Goal: Task Accomplishment & Management: Use online tool/utility

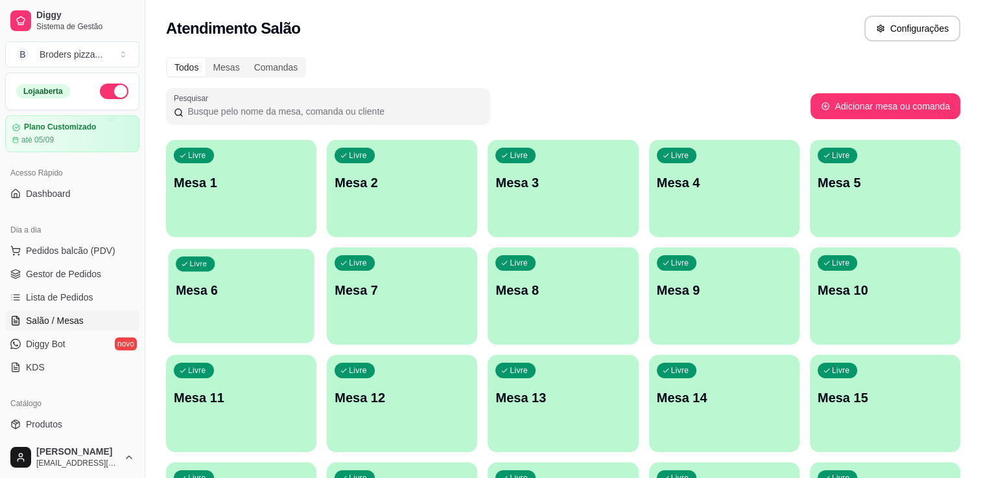
click at [270, 302] on div "Livre Mesa 6" at bounding box center [241, 288] width 146 height 79
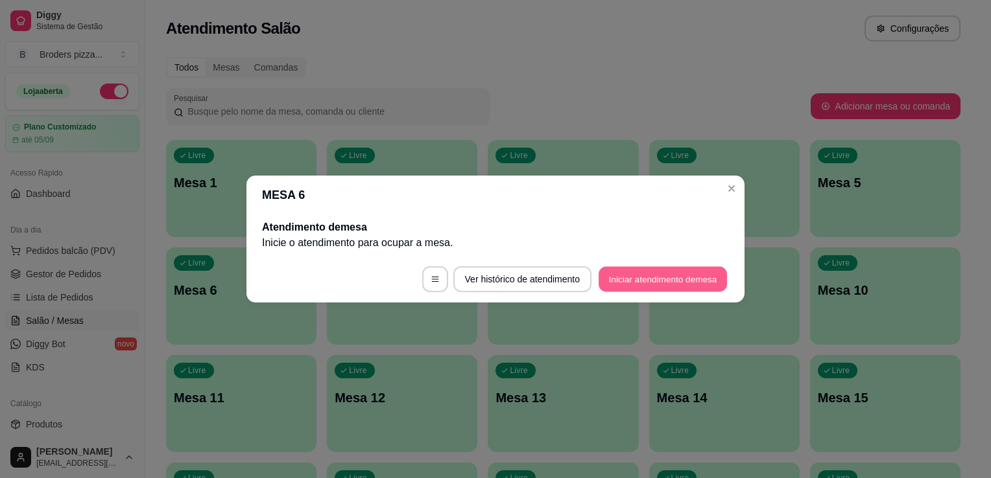
click at [618, 284] on button "Iniciar atendimento de mesa" at bounding box center [662, 279] width 128 height 25
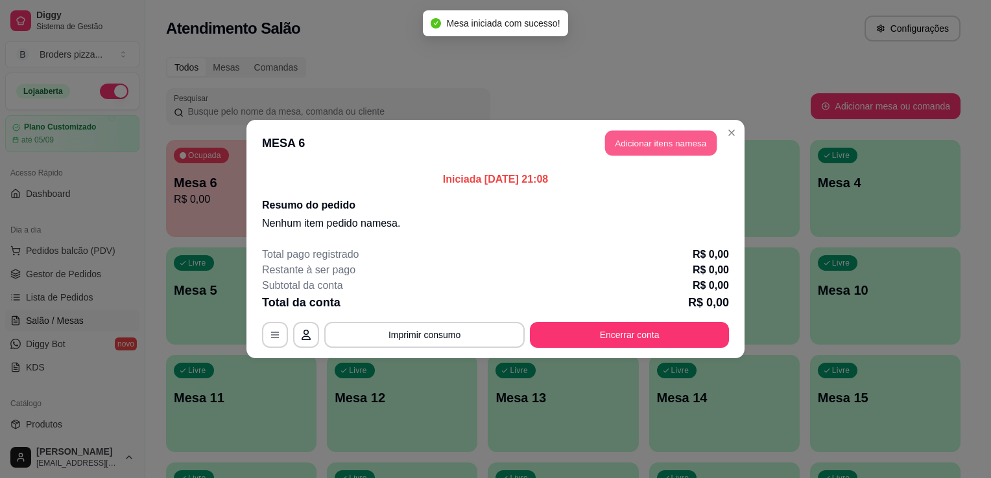
click at [690, 152] on button "Adicionar itens na mesa" at bounding box center [661, 143] width 112 height 25
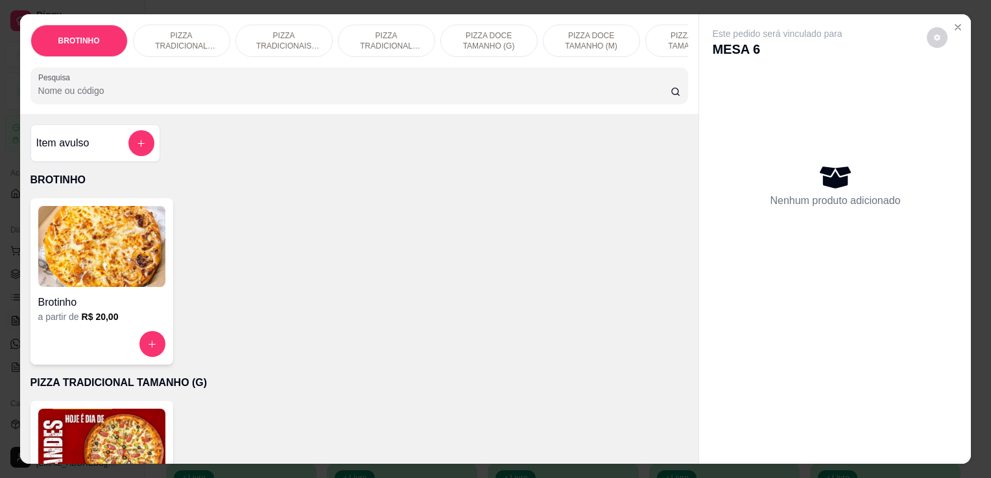
click at [97, 442] on img at bounding box center [101, 449] width 127 height 81
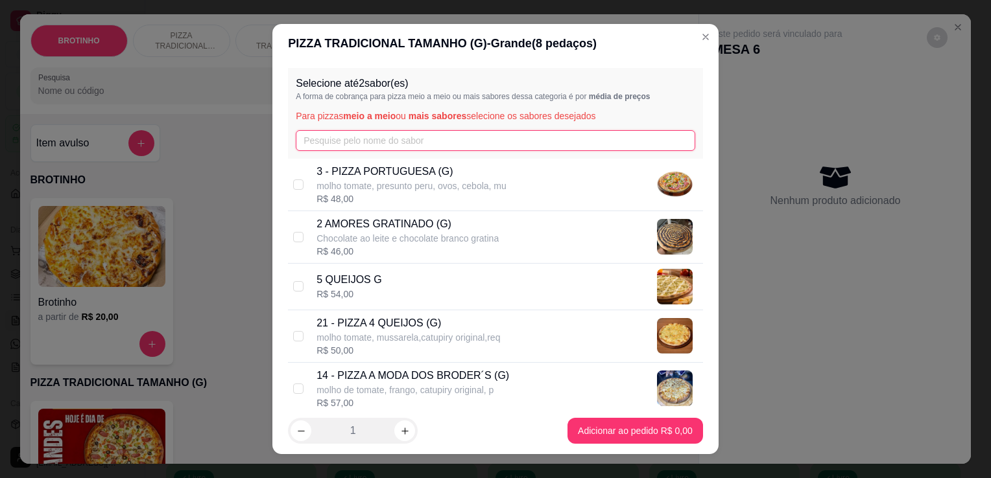
click at [365, 139] on input "text" at bounding box center [495, 140] width 399 height 21
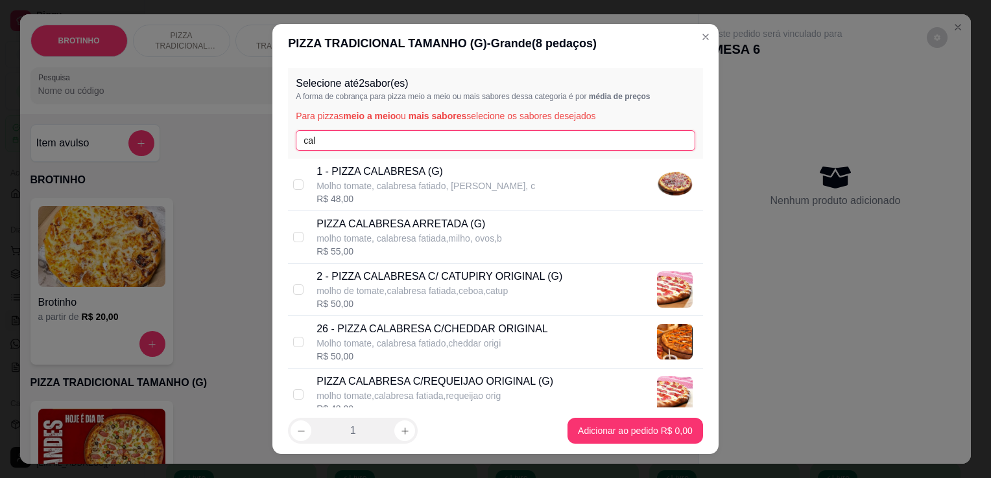
type input "cal"
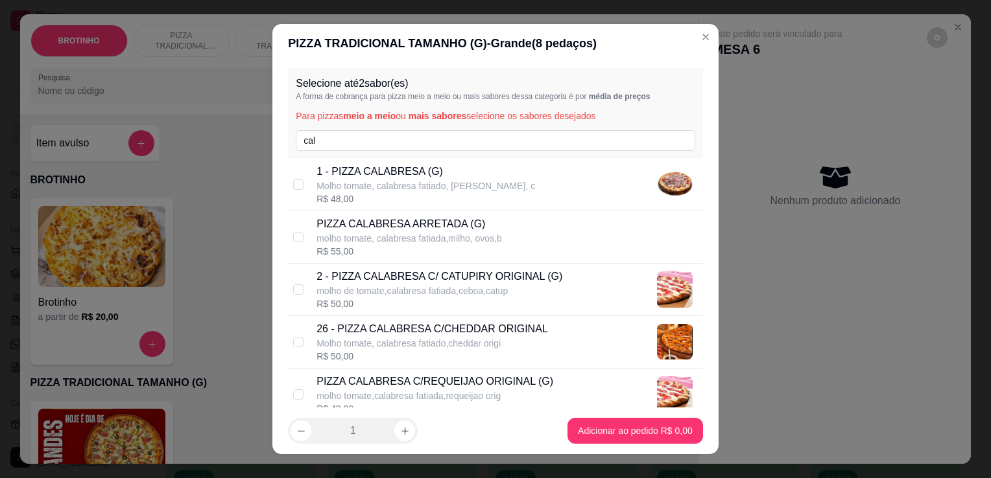
click at [410, 207] on div "1 - PIZZA CALABRESA (G) Molho tomate, calabresa fatiado, mussarela, c R$ 48,00" at bounding box center [495, 185] width 415 height 53
checkbox input "true"
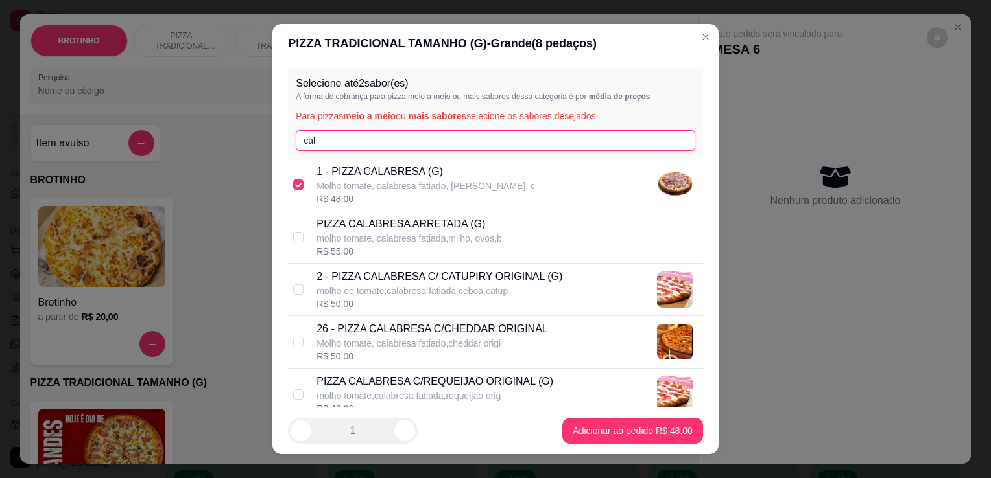
click at [383, 139] on input "cal" at bounding box center [495, 140] width 399 height 21
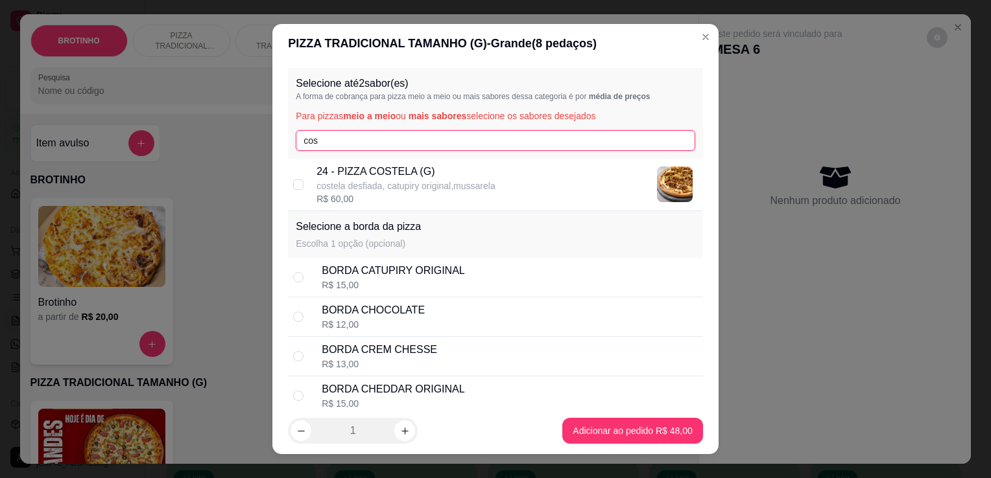
type input "cos"
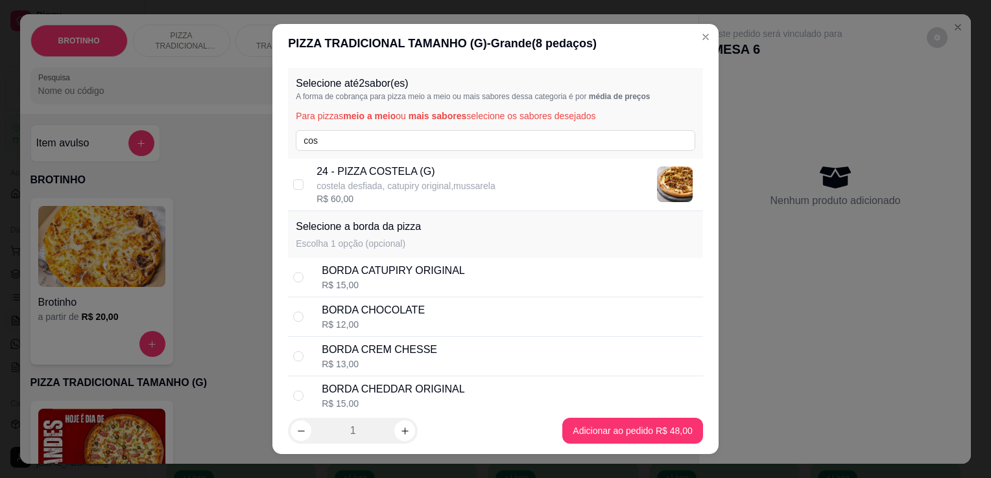
click at [382, 172] on p "24 - PIZZA COSTELA (G)" at bounding box center [405, 172] width 178 height 16
checkbox input "true"
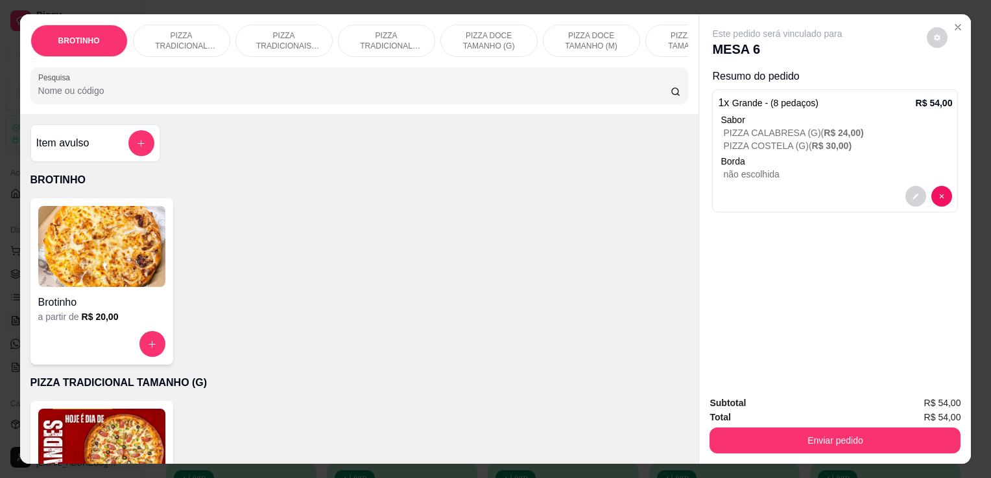
click at [542, 90] on input "Pesquisa" at bounding box center [354, 90] width 632 height 13
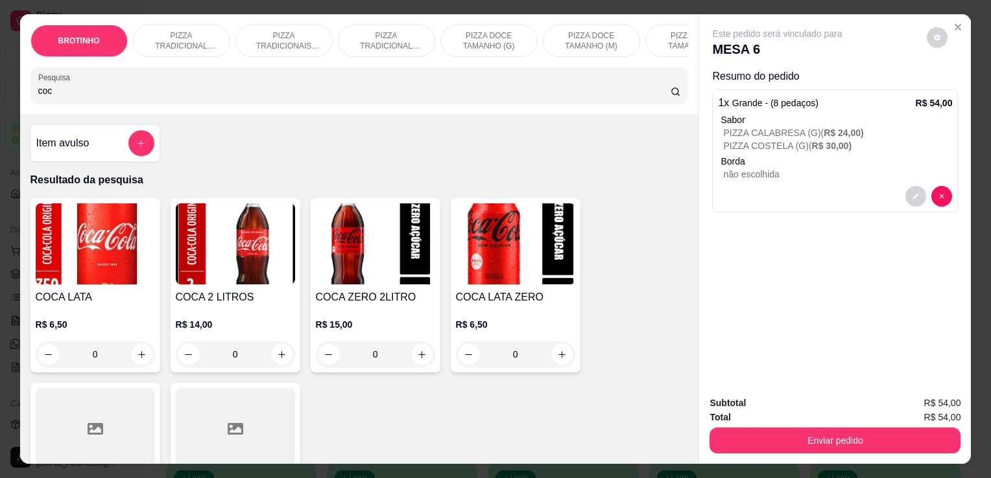
type input "coc"
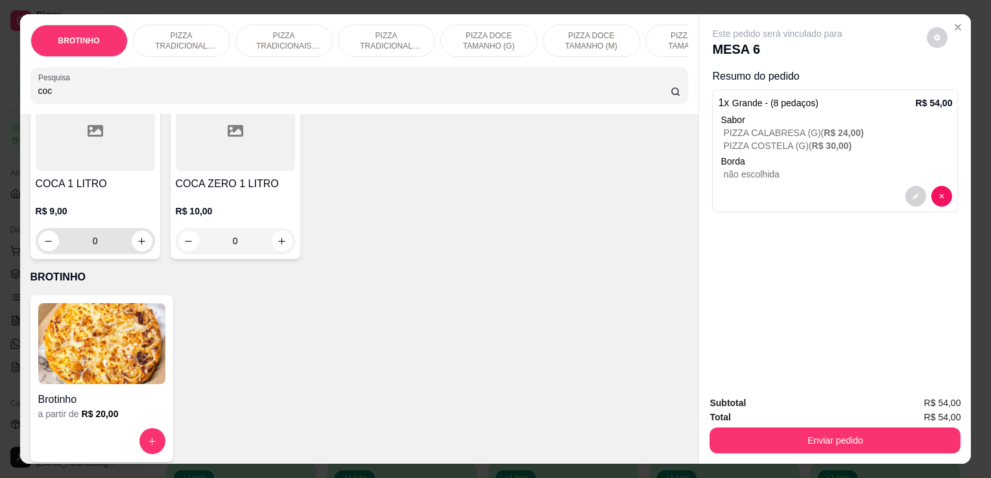
click at [144, 237] on div "0" at bounding box center [95, 241] width 114 height 26
click at [143, 240] on button "increase-product-quantity" at bounding box center [142, 241] width 20 height 20
type input "1"
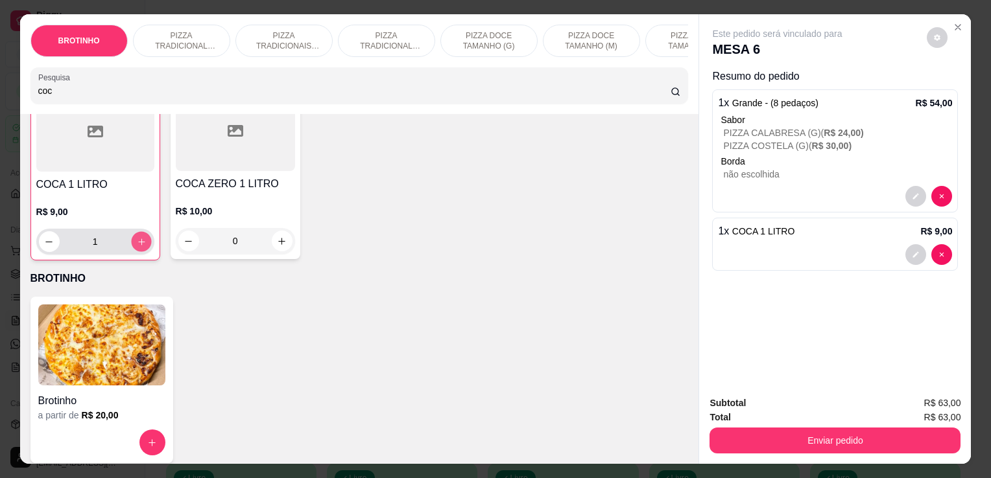
click at [143, 240] on button "increase-product-quantity" at bounding box center [141, 242] width 20 height 20
type input "2"
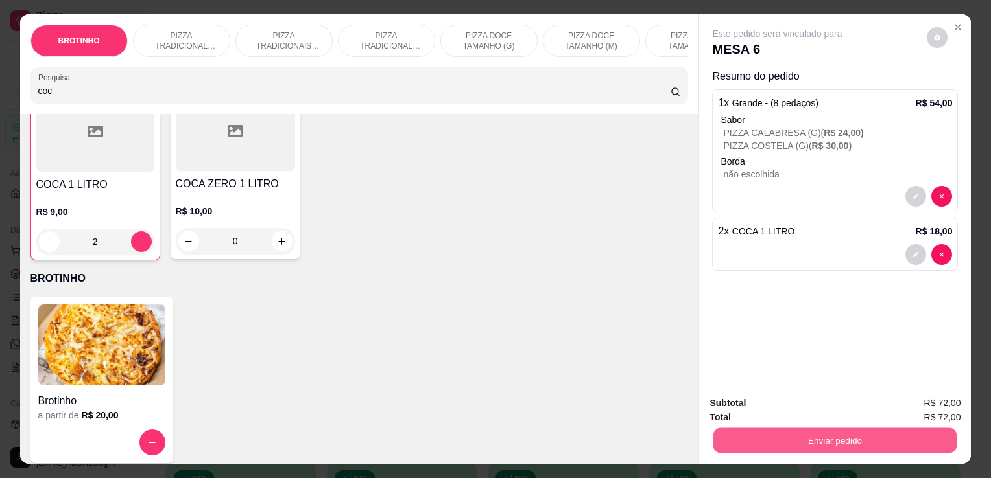
click at [716, 438] on button "Enviar pedido" at bounding box center [834, 440] width 243 height 25
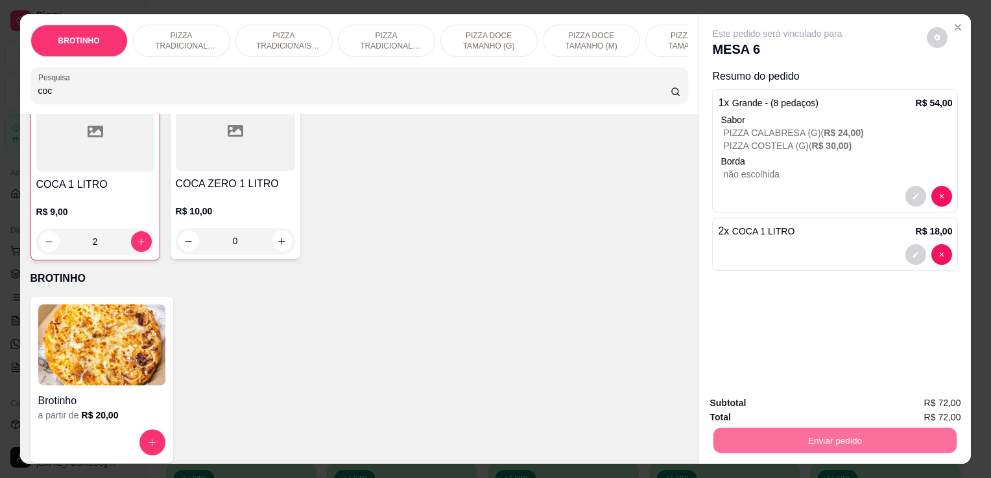
click at [734, 406] on button "Não registrar e enviar pedido" at bounding box center [792, 404] width 131 height 24
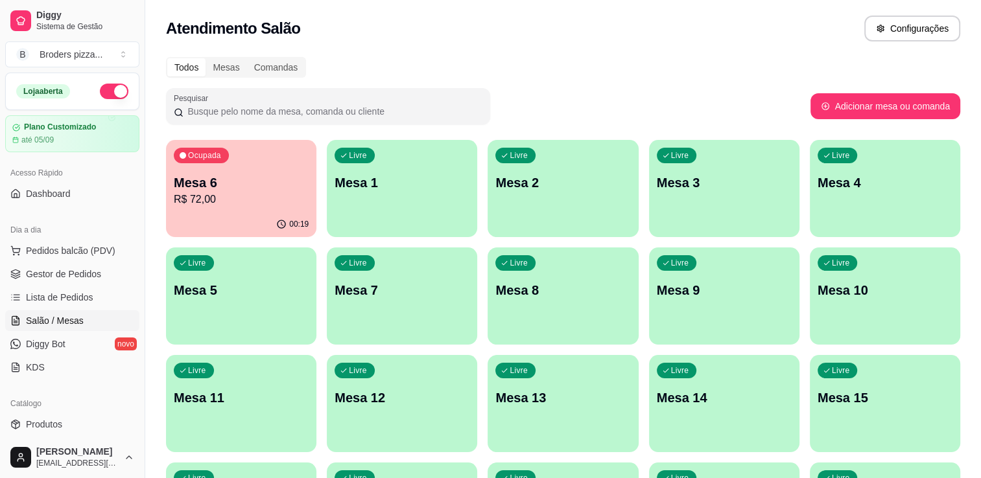
click at [91, 285] on ul "Pedidos balcão (PDV) Gestor de Pedidos Lista de Pedidos Salão / Mesas Diggy Bot…" at bounding box center [72, 309] width 134 height 137
click at [86, 278] on span "Gestor de Pedidos" at bounding box center [63, 274] width 75 height 13
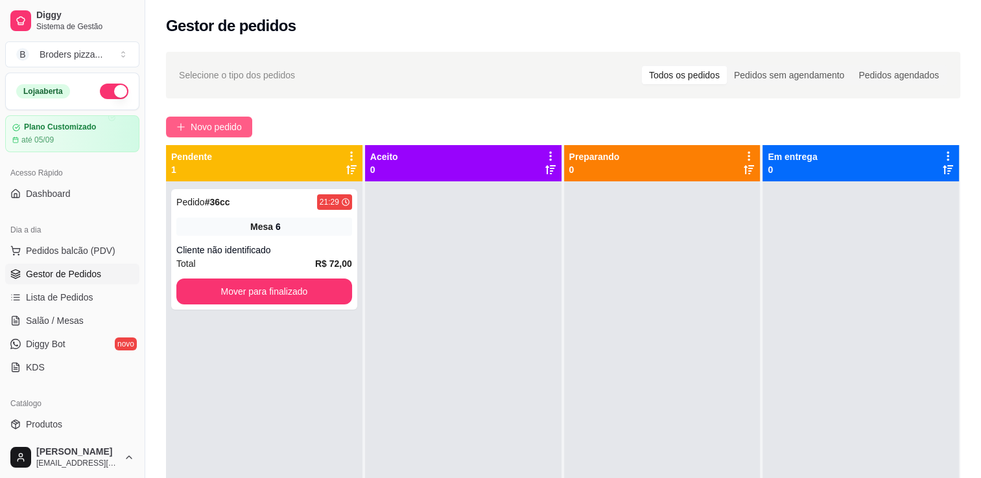
click at [199, 126] on span "Novo pedido" at bounding box center [216, 127] width 51 height 14
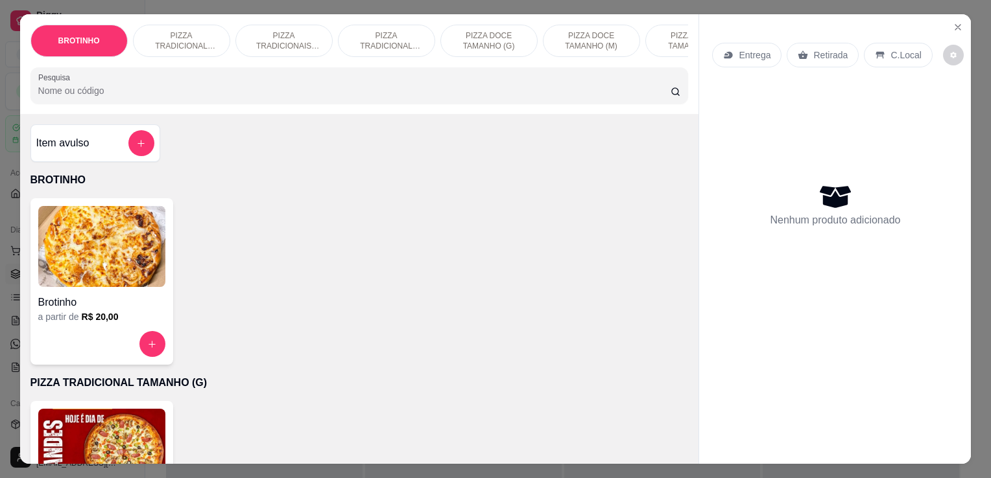
click at [157, 287] on img at bounding box center [101, 246] width 127 height 81
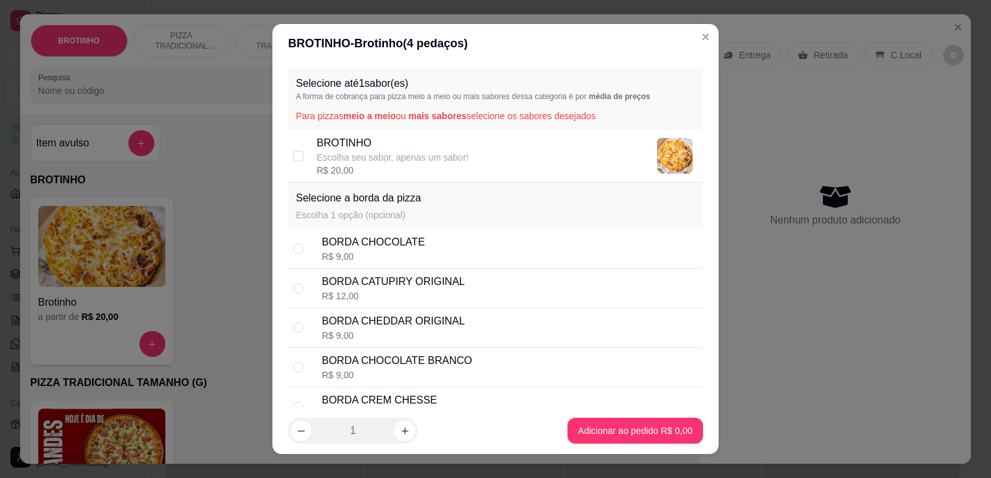
click at [415, 161] on p "Escolha seu sabor, apenas um sabor!" at bounding box center [392, 157] width 152 height 13
checkbox input "true"
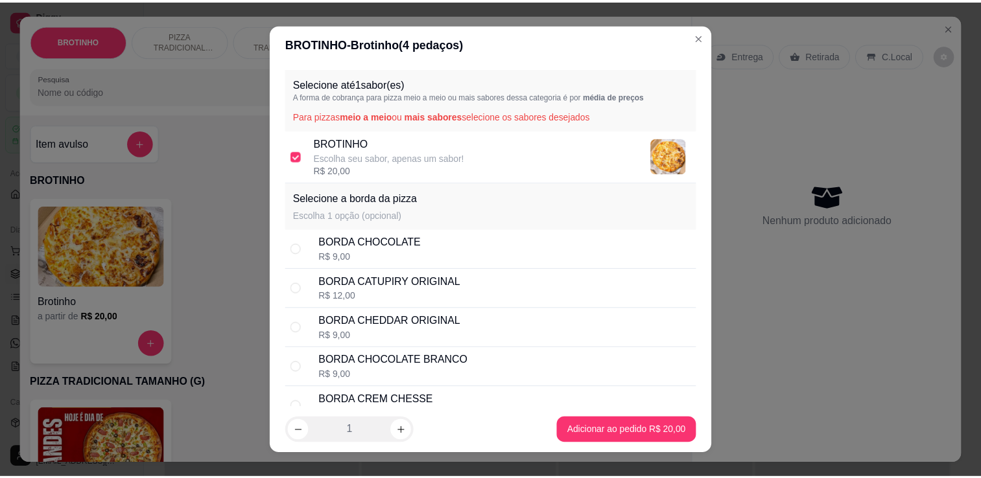
scroll to position [75, 0]
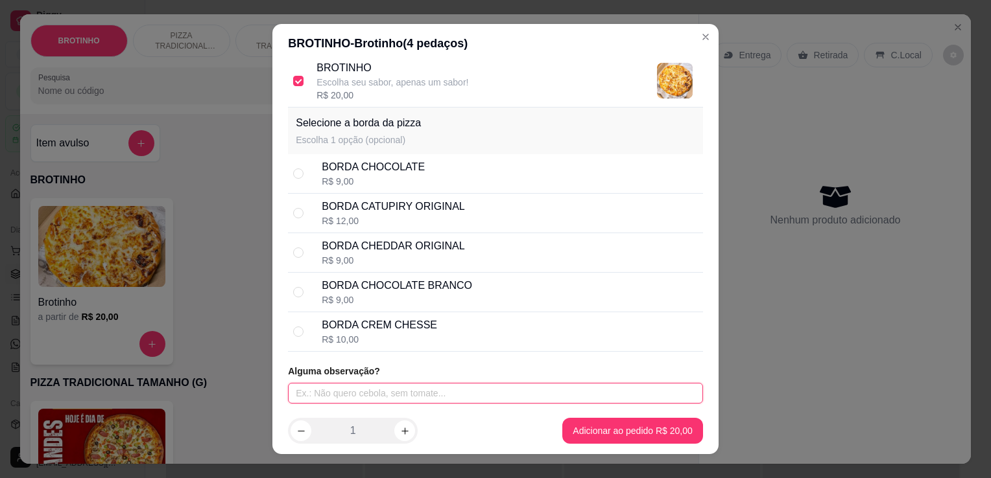
click at [495, 395] on input "text" at bounding box center [495, 393] width 415 height 21
type input "calabresa arretada"
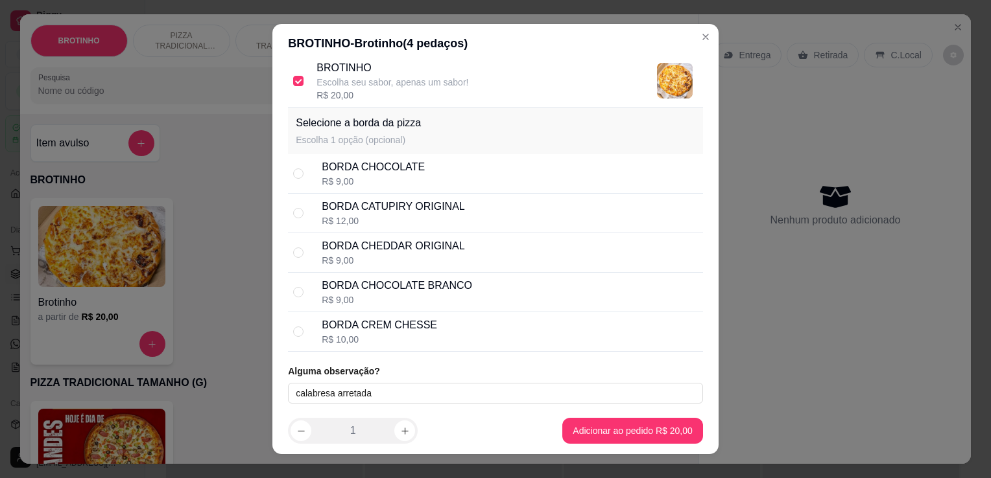
click at [381, 183] on div "R$ 9,00" at bounding box center [373, 181] width 103 height 13
radio input "true"
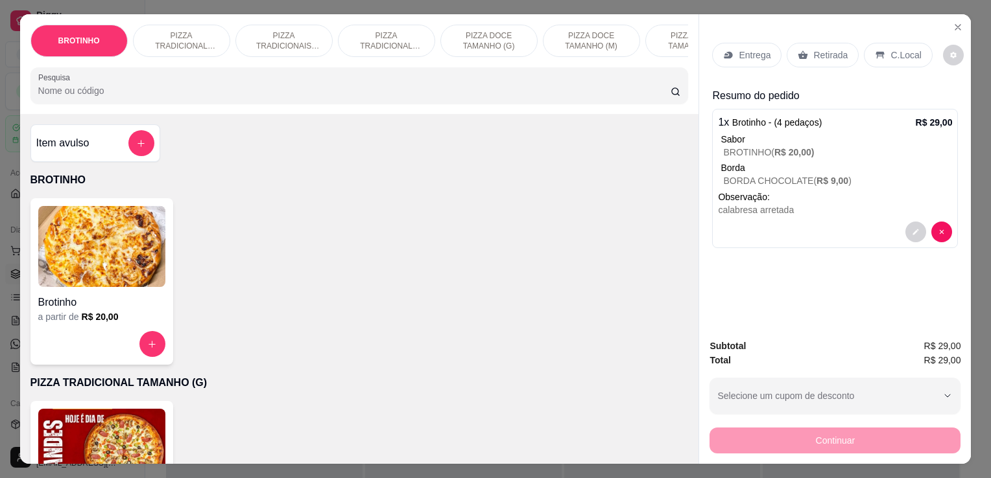
click at [819, 54] on p "Retirada" at bounding box center [830, 55] width 34 height 13
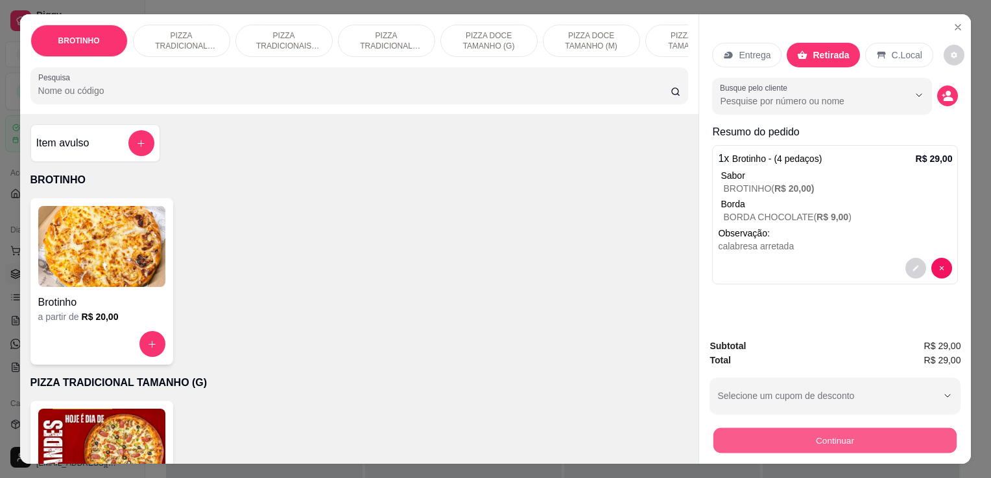
click at [889, 434] on button "Continuar" at bounding box center [834, 440] width 243 height 25
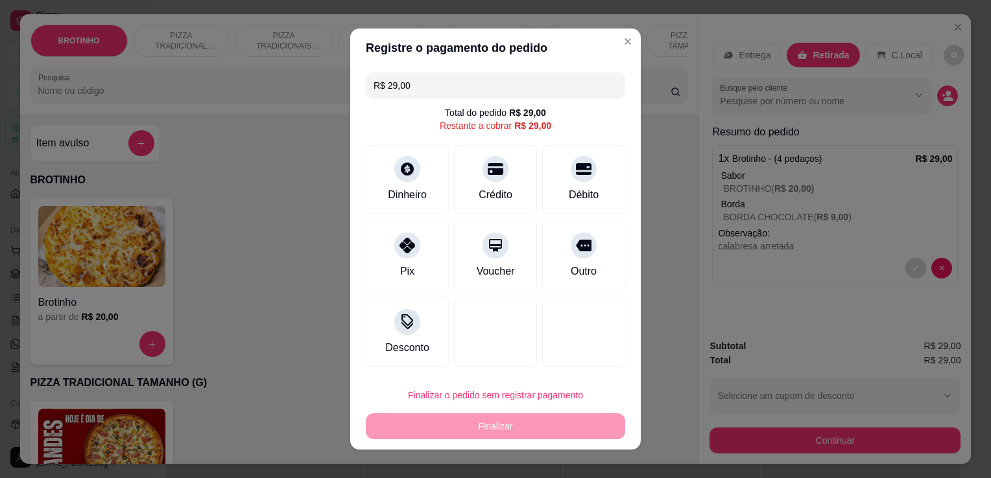
click at [525, 279] on div "Pix Voucher Outro" at bounding box center [495, 256] width 259 height 69
click at [589, 262] on div "Outro" at bounding box center [583, 254] width 91 height 76
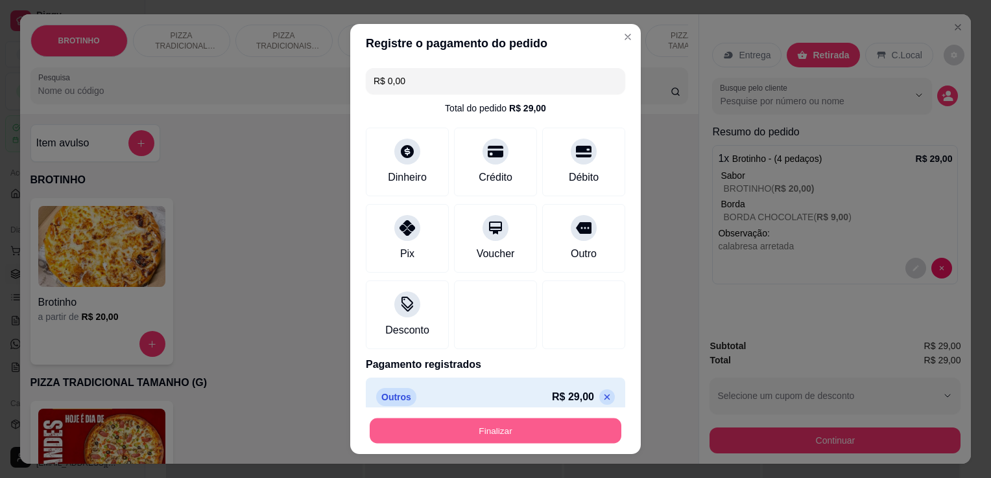
click at [530, 432] on button "Finalizar" at bounding box center [496, 431] width 252 height 25
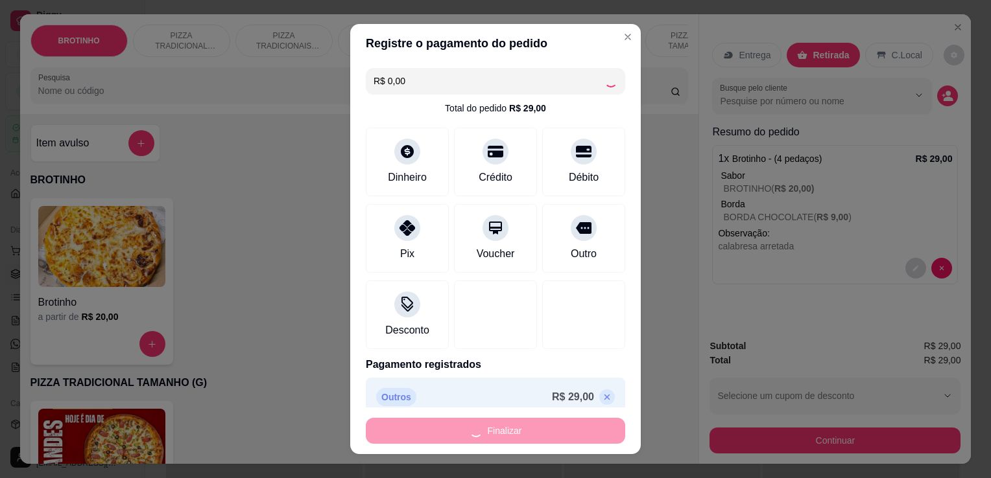
type input "-R$ 29,00"
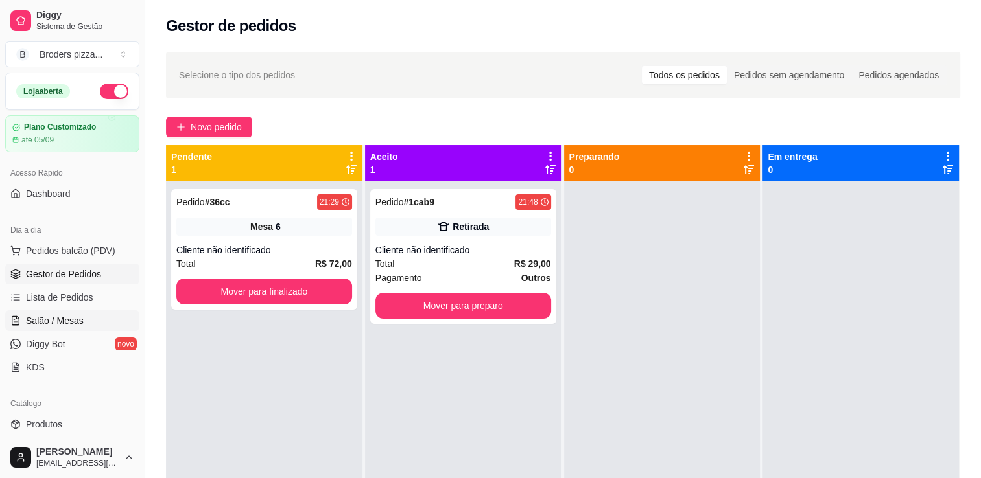
click at [39, 327] on link "Salão / Mesas" at bounding box center [72, 321] width 134 height 21
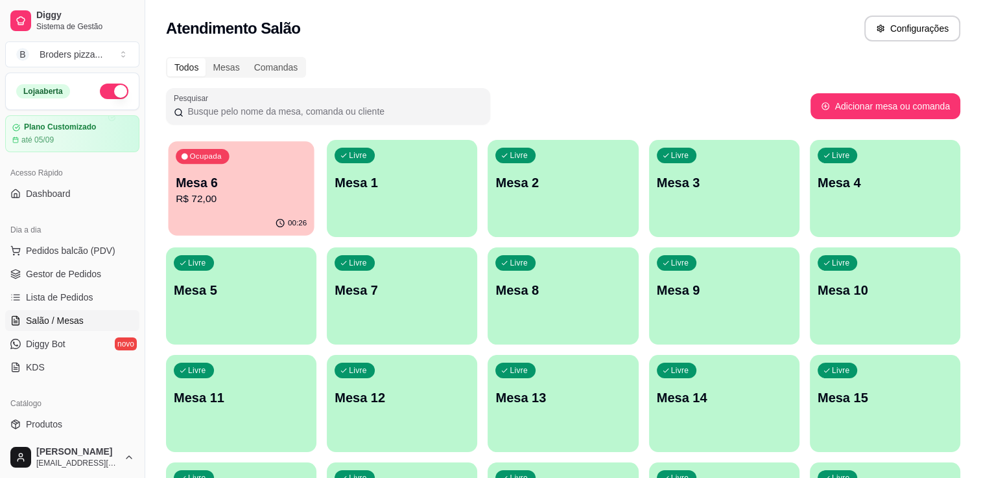
click at [244, 165] on div "Ocupada Mesa 6 R$ 72,00" at bounding box center [241, 176] width 146 height 70
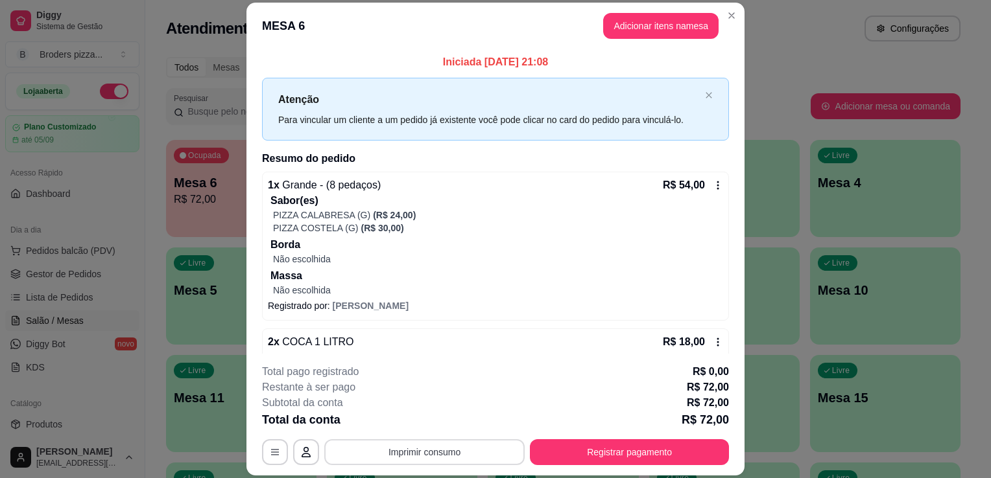
click at [467, 447] on button "Imprimir consumo" at bounding box center [424, 453] width 200 height 26
click at [429, 425] on button "IMPRESSORA" at bounding box center [423, 423] width 91 height 20
click at [708, 342] on div "2 x COCA 1 LITRO R$ 18,00 Registrado por: [PERSON_NAME]" at bounding box center [495, 351] width 467 height 45
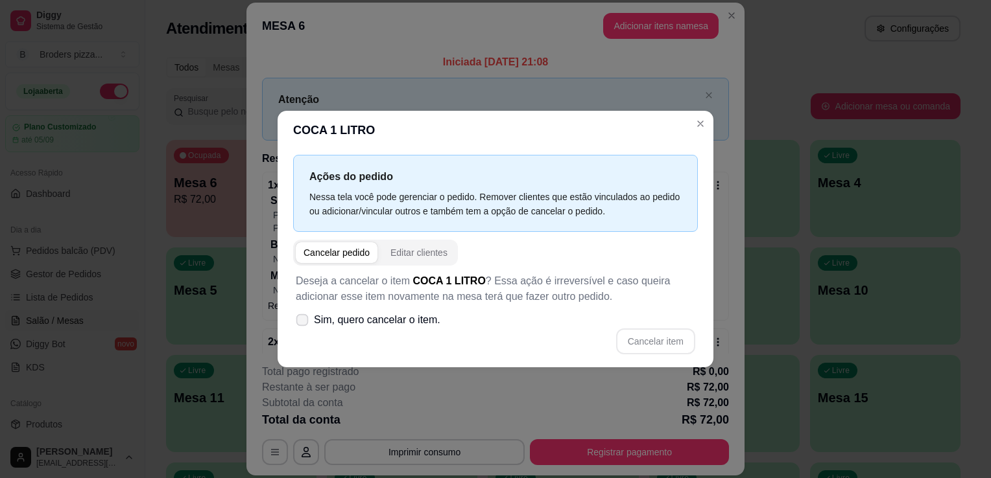
click at [364, 318] on span "Sim, quero cancelar o item." at bounding box center [377, 320] width 126 height 16
click at [303, 323] on input "Sim, quero cancelar o item." at bounding box center [299, 327] width 8 height 8
checkbox input "true"
click at [678, 347] on button "Cancelar item" at bounding box center [655, 341] width 77 height 25
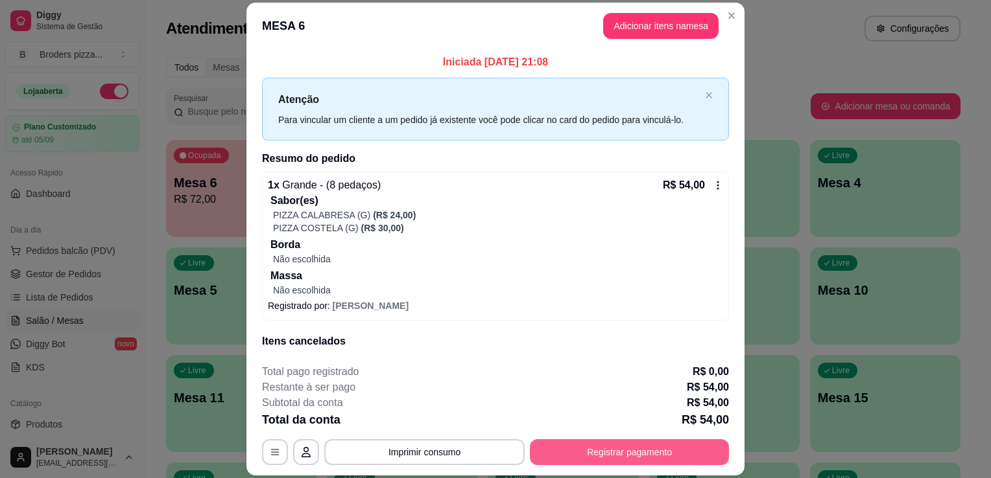
click at [591, 457] on button "Registrar pagamento" at bounding box center [629, 453] width 199 height 26
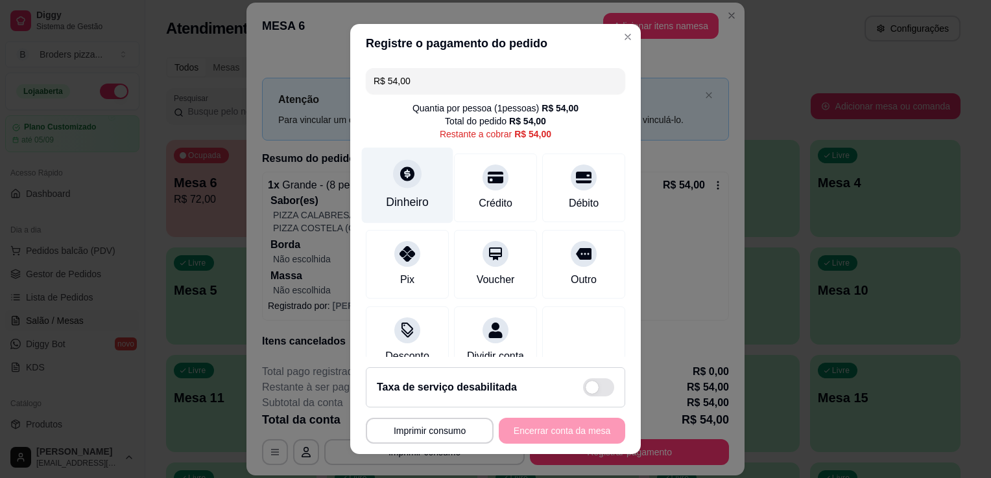
click at [386, 194] on div "Dinheiro" at bounding box center [407, 202] width 43 height 17
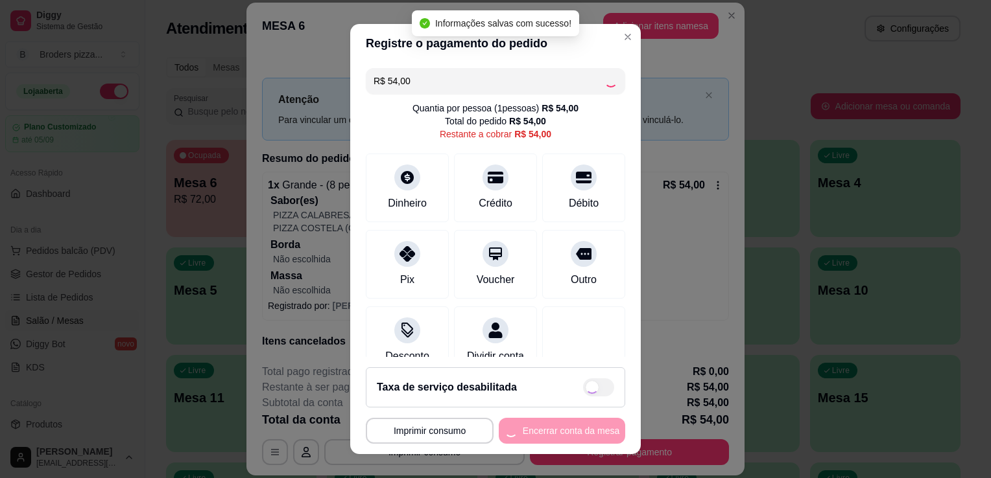
type input "R$ 0,00"
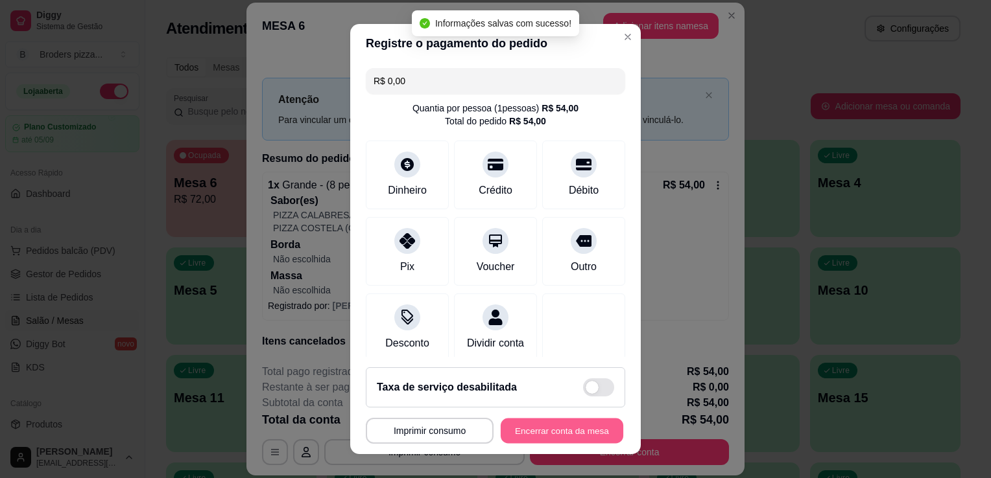
click at [533, 424] on button "Encerrar conta da mesa" at bounding box center [561, 431] width 123 height 25
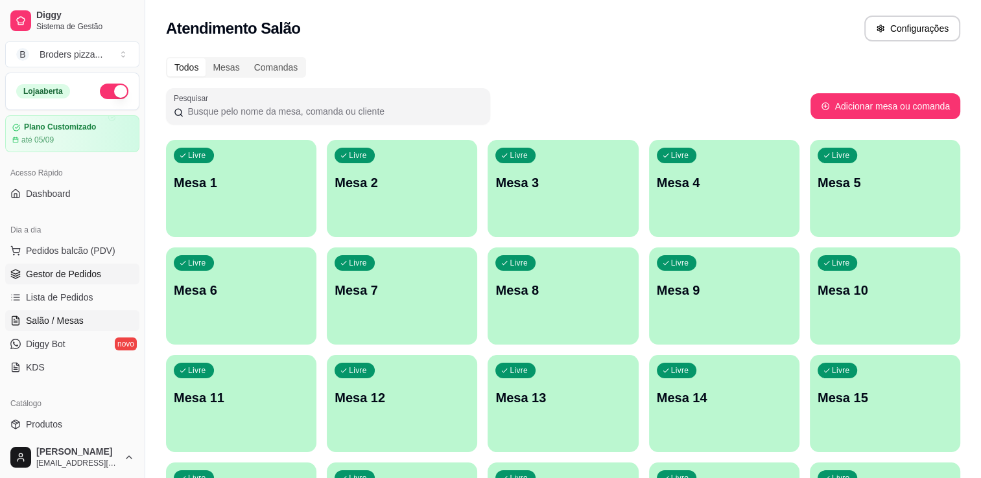
click at [60, 272] on span "Gestor de Pedidos" at bounding box center [63, 274] width 75 height 13
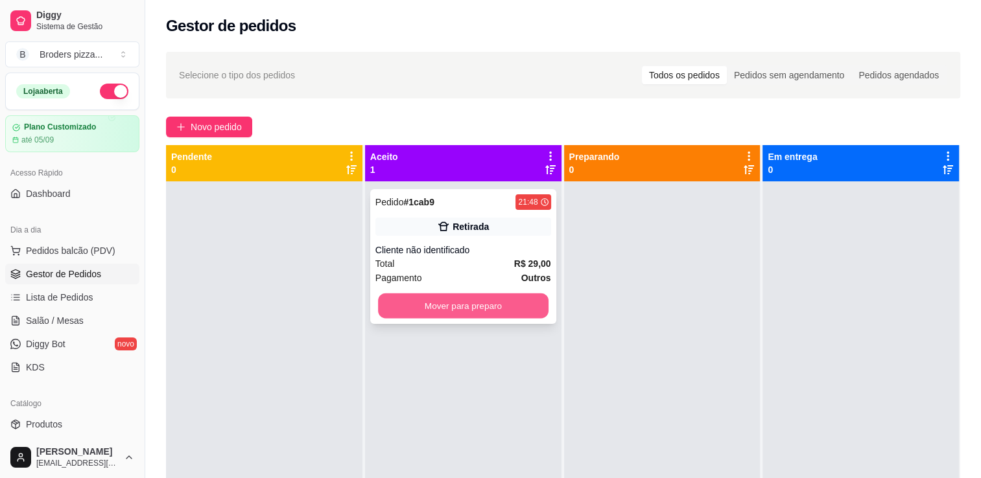
click at [445, 318] on button "Mover para preparo" at bounding box center [463, 306] width 171 height 25
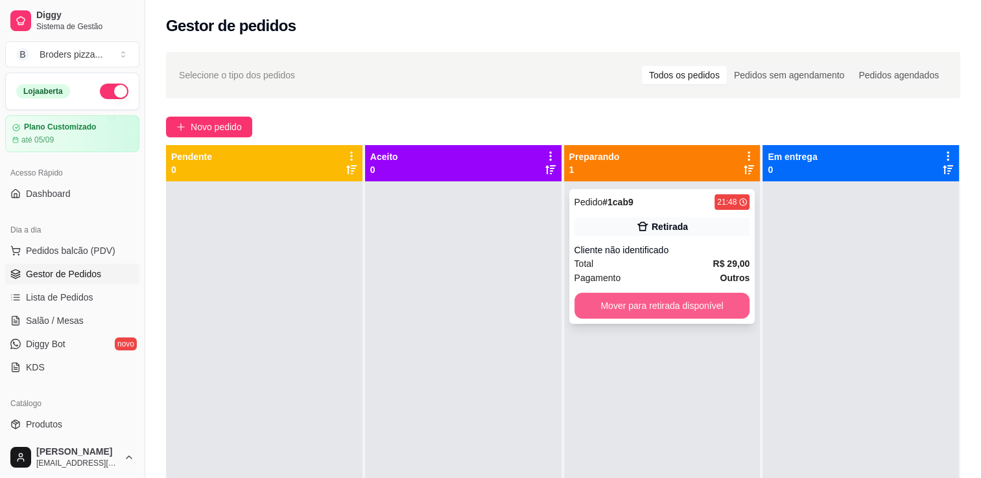
click at [652, 296] on button "Mover para retirada disponível" at bounding box center [662, 306] width 176 height 26
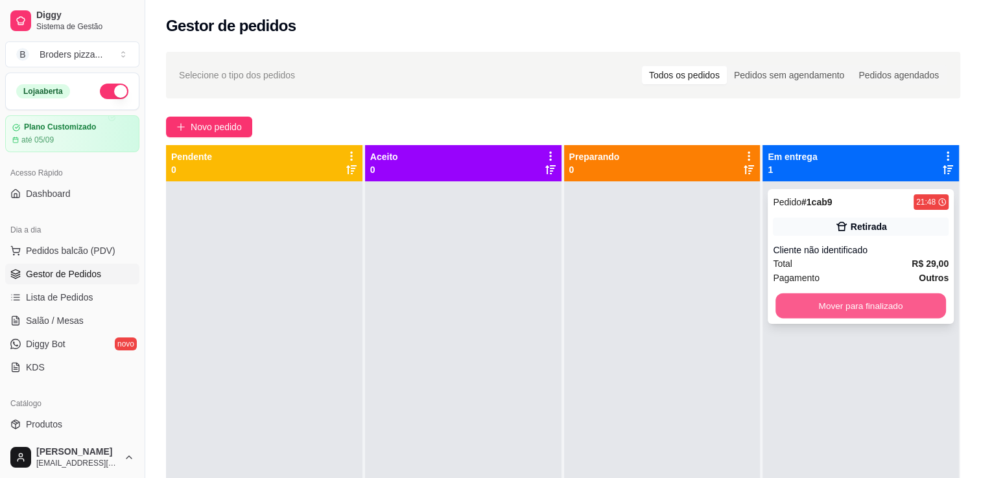
click at [795, 309] on button "Mover para finalizado" at bounding box center [860, 306] width 171 height 25
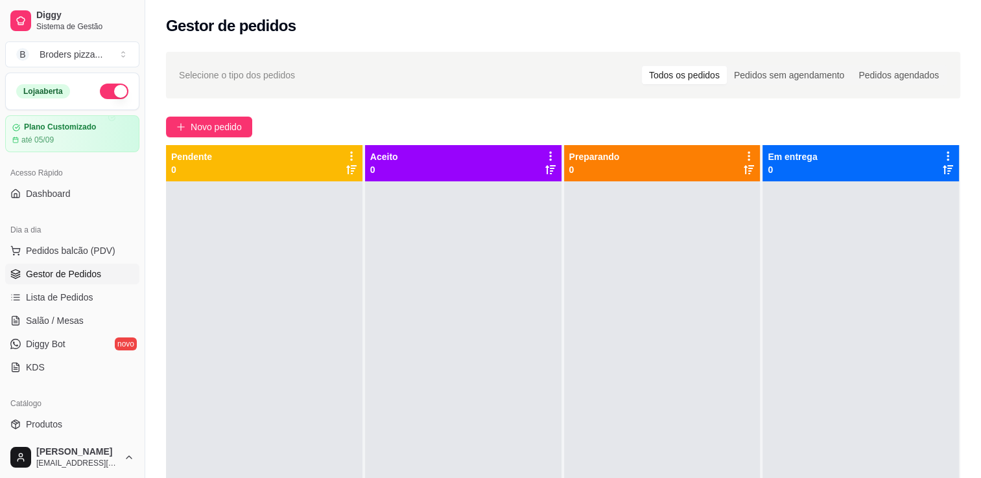
click at [100, 93] on button "button" at bounding box center [114, 92] width 29 height 16
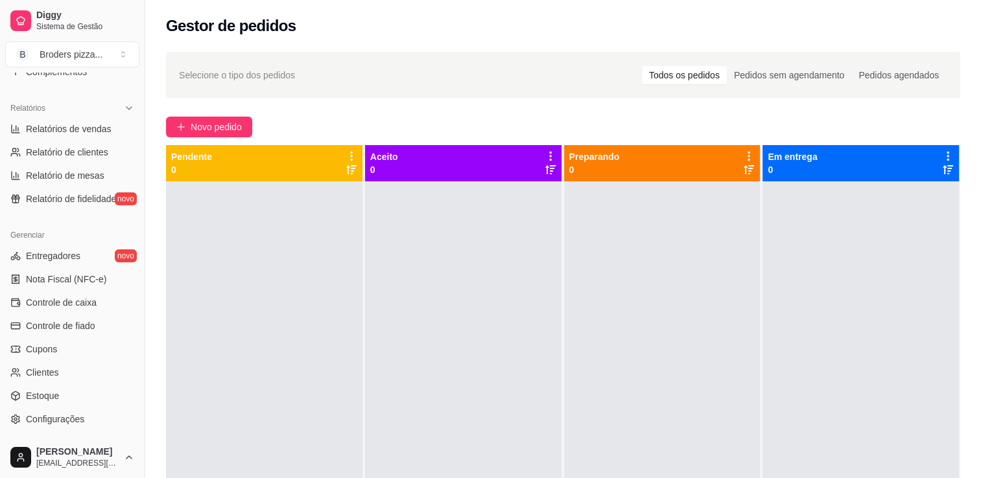
scroll to position [376, 0]
click at [48, 131] on span "Relatórios de vendas" at bounding box center [69, 129] width 86 height 13
select select "ALL"
select select "0"
